Goal: Task Accomplishment & Management: Manage account settings

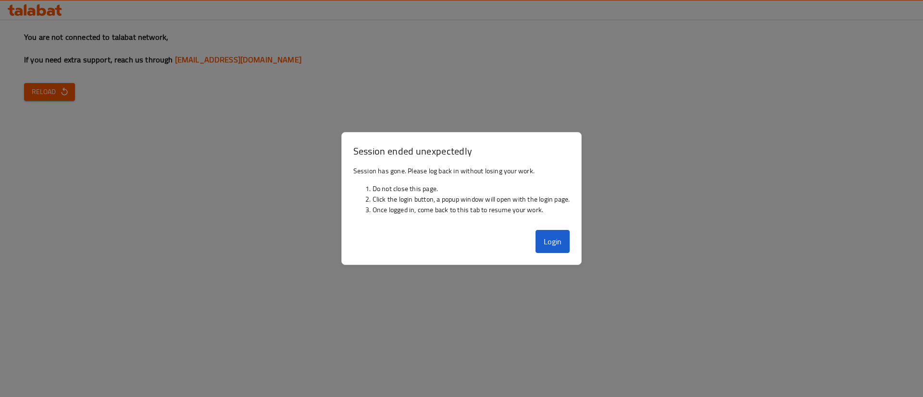
click at [554, 238] on button "Login" at bounding box center [552, 241] width 35 height 23
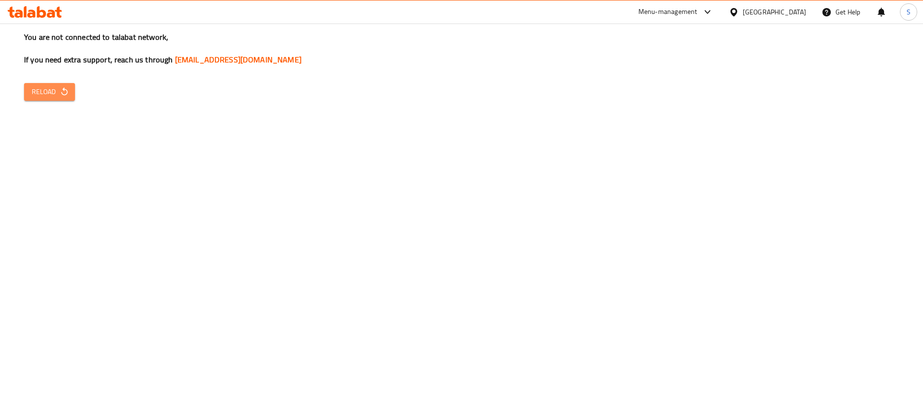
click at [52, 90] on span "Reload" at bounding box center [50, 92] width 36 height 12
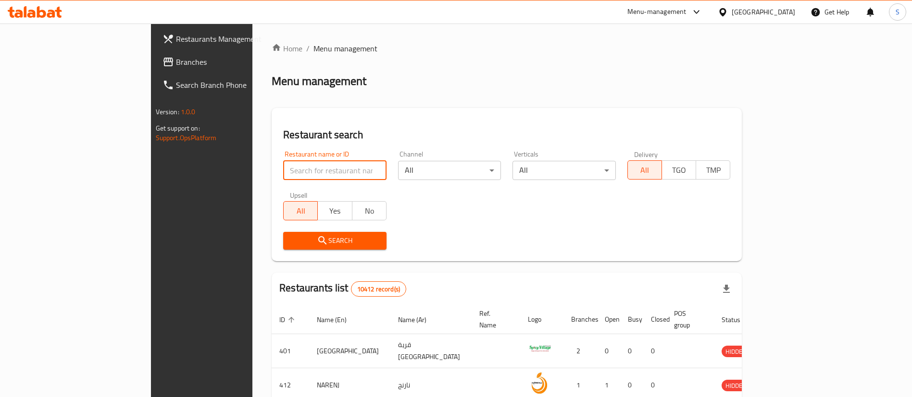
click at [314, 167] on input "search" at bounding box center [334, 170] width 103 height 19
type input "mini donut"
click button "Search" at bounding box center [334, 241] width 103 height 18
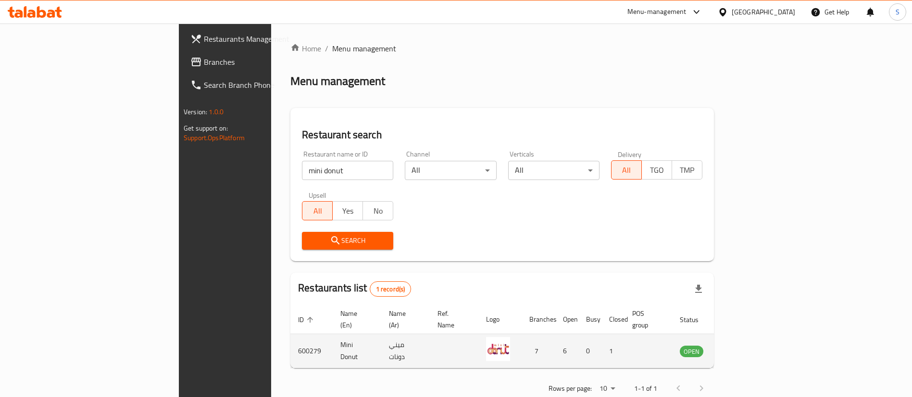
click at [290, 336] on td "600279" at bounding box center [311, 351] width 42 height 34
copy td "600279"
click at [741, 348] on icon "enhanced table" at bounding box center [735, 352] width 11 height 8
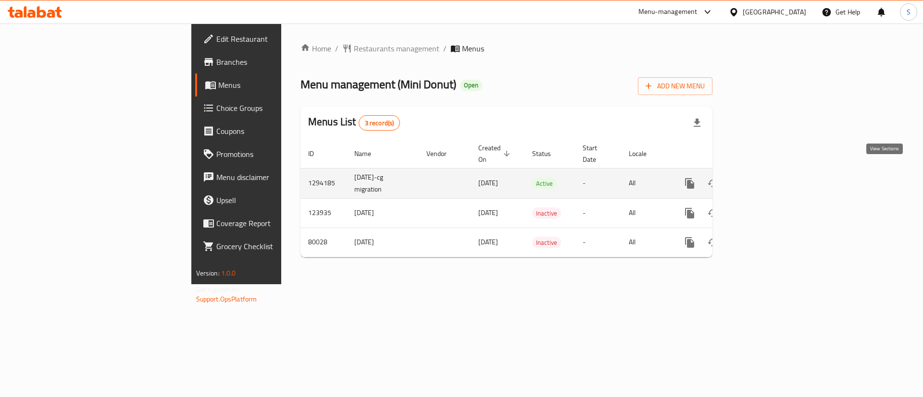
click at [763, 179] on icon "enhanced table" at bounding box center [759, 183] width 9 height 9
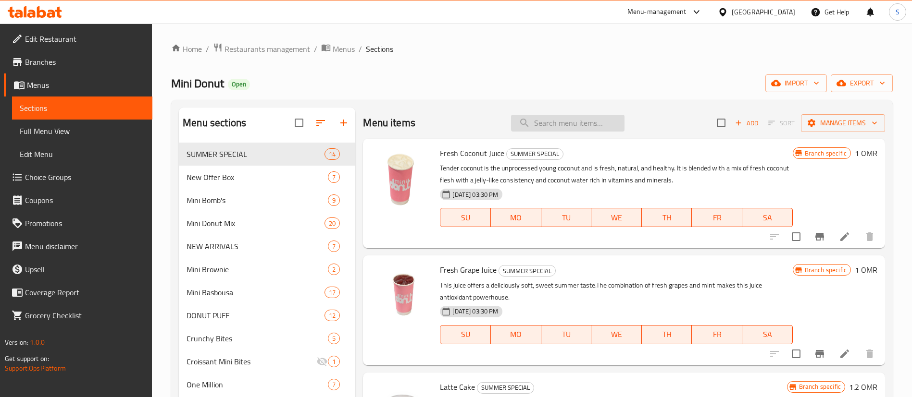
click at [555, 123] on input "search" at bounding box center [567, 123] width 113 height 17
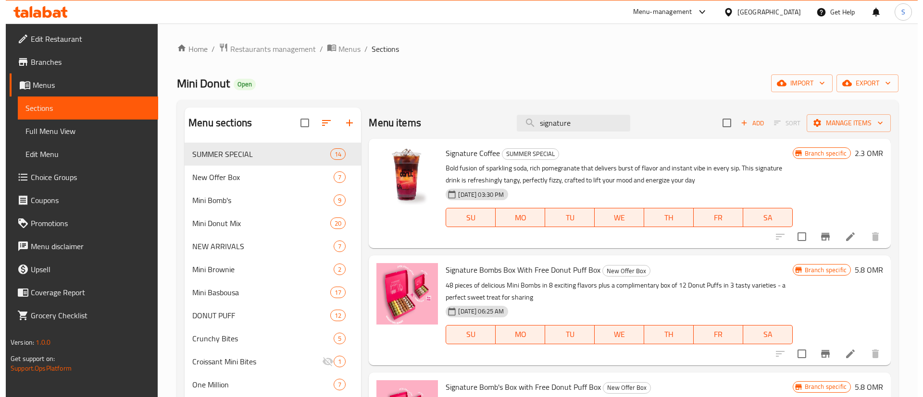
scroll to position [30, 0]
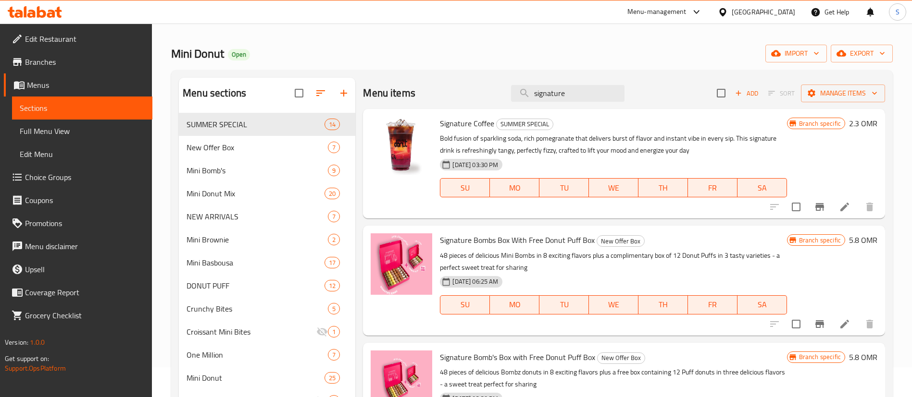
type input "signature"
click at [861, 240] on h6 "5.8 OMR" at bounding box center [863, 240] width 28 height 13
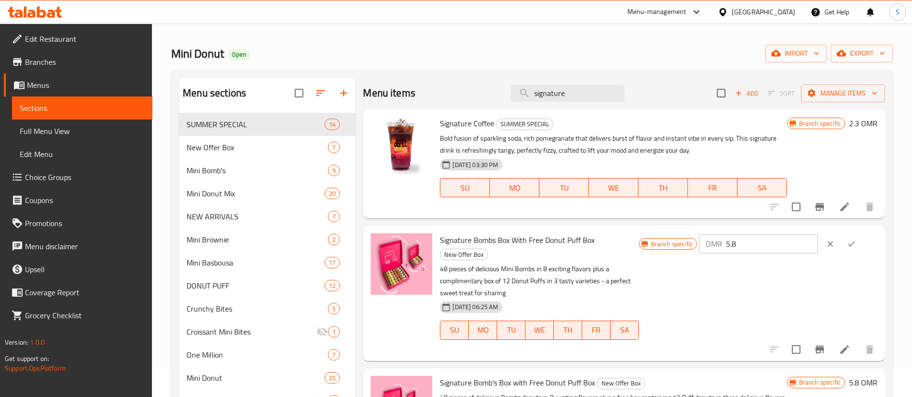
click at [777, 242] on input "5.8" at bounding box center [772, 244] width 92 height 19
type input "7.6"
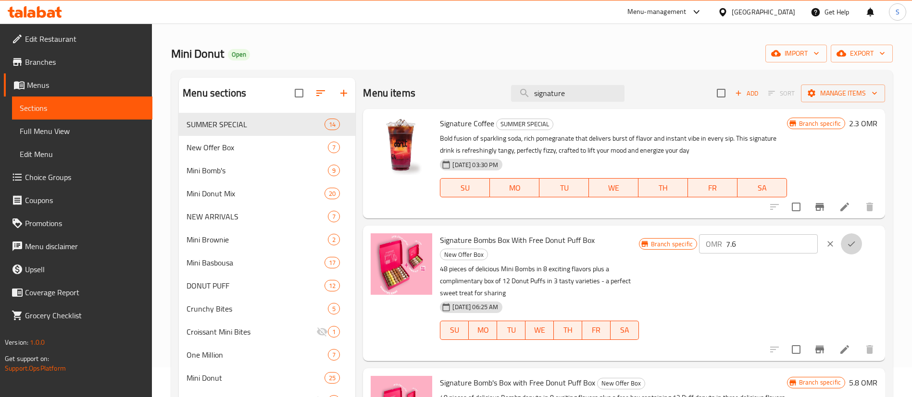
click at [855, 242] on icon "ok" at bounding box center [851, 244] width 10 height 10
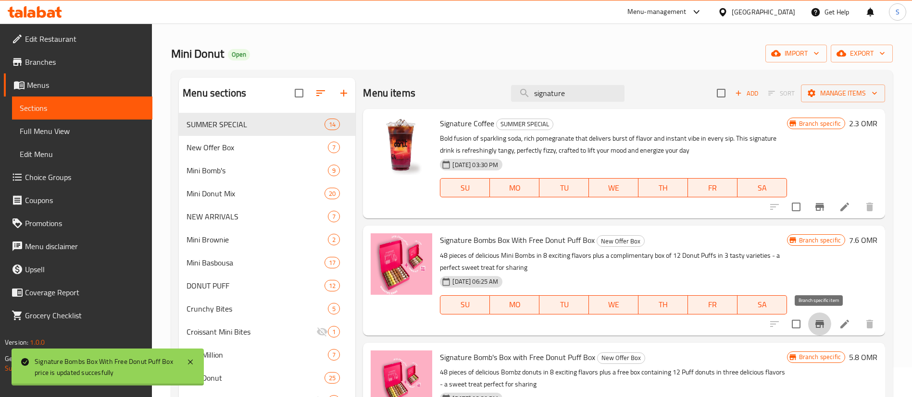
click at [821, 321] on icon "Branch-specific-item" at bounding box center [819, 325] width 9 height 8
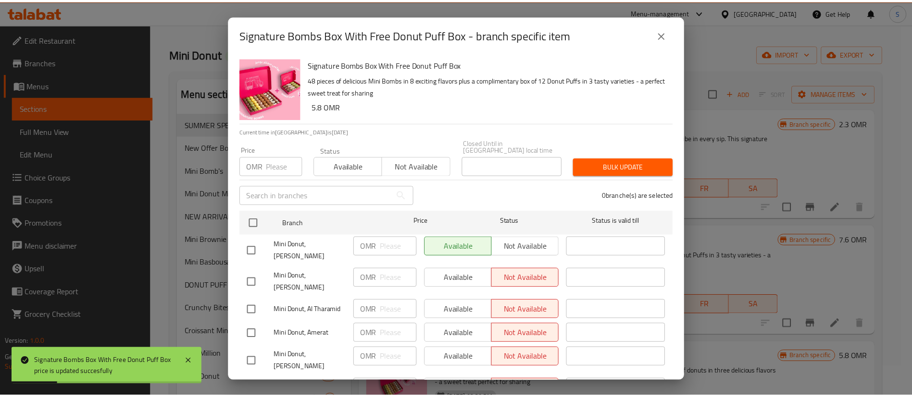
scroll to position [48, 0]
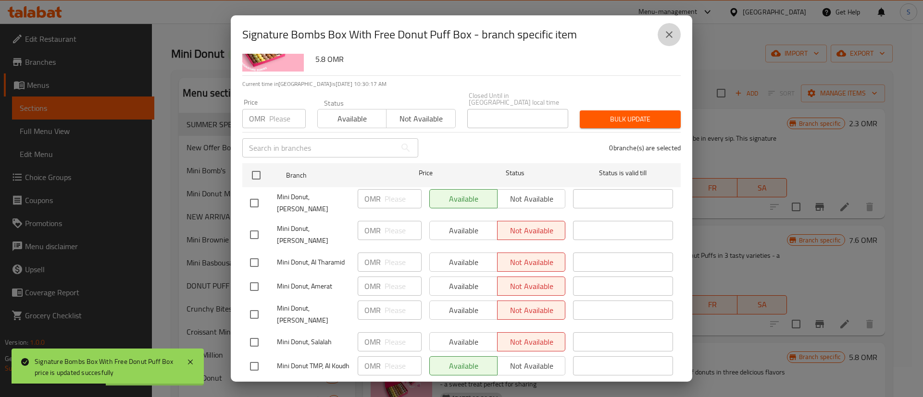
click at [667, 39] on icon "close" at bounding box center [669, 35] width 12 height 12
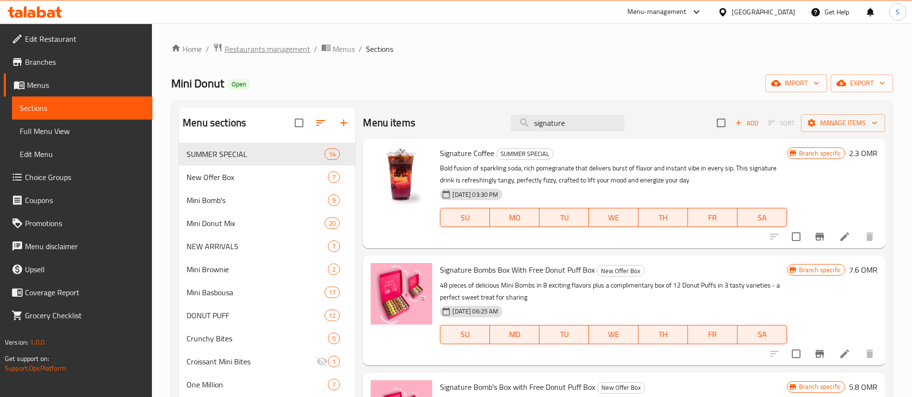
click at [271, 51] on span "Restaurants management" at bounding box center [267, 49] width 86 height 12
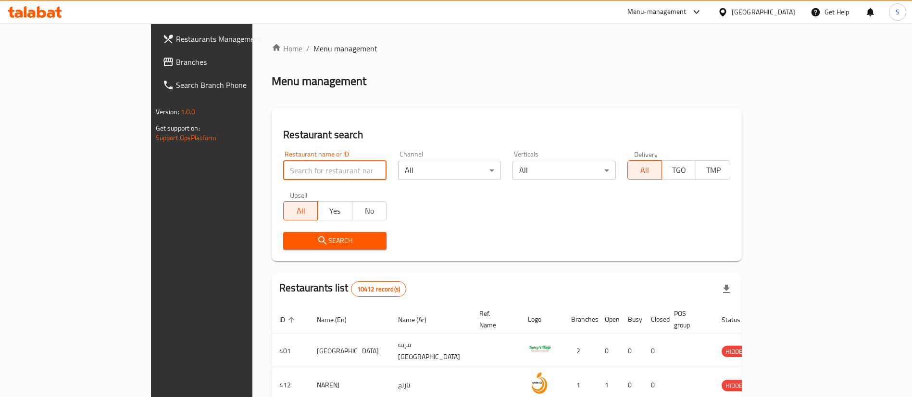
click at [283, 168] on input "search" at bounding box center [334, 170] width 103 height 19
type input "mini donut"
click button "Search" at bounding box center [334, 241] width 103 height 18
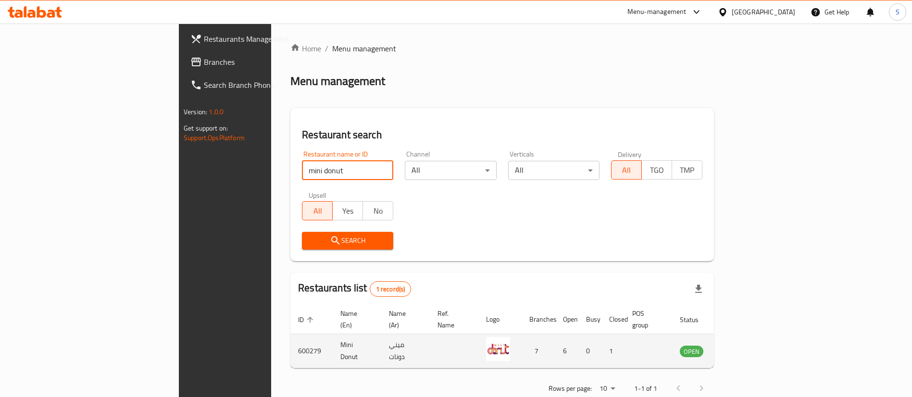
click at [290, 341] on td "600279" at bounding box center [311, 351] width 42 height 34
copy td "600279"
